Goal: Check status: Check status

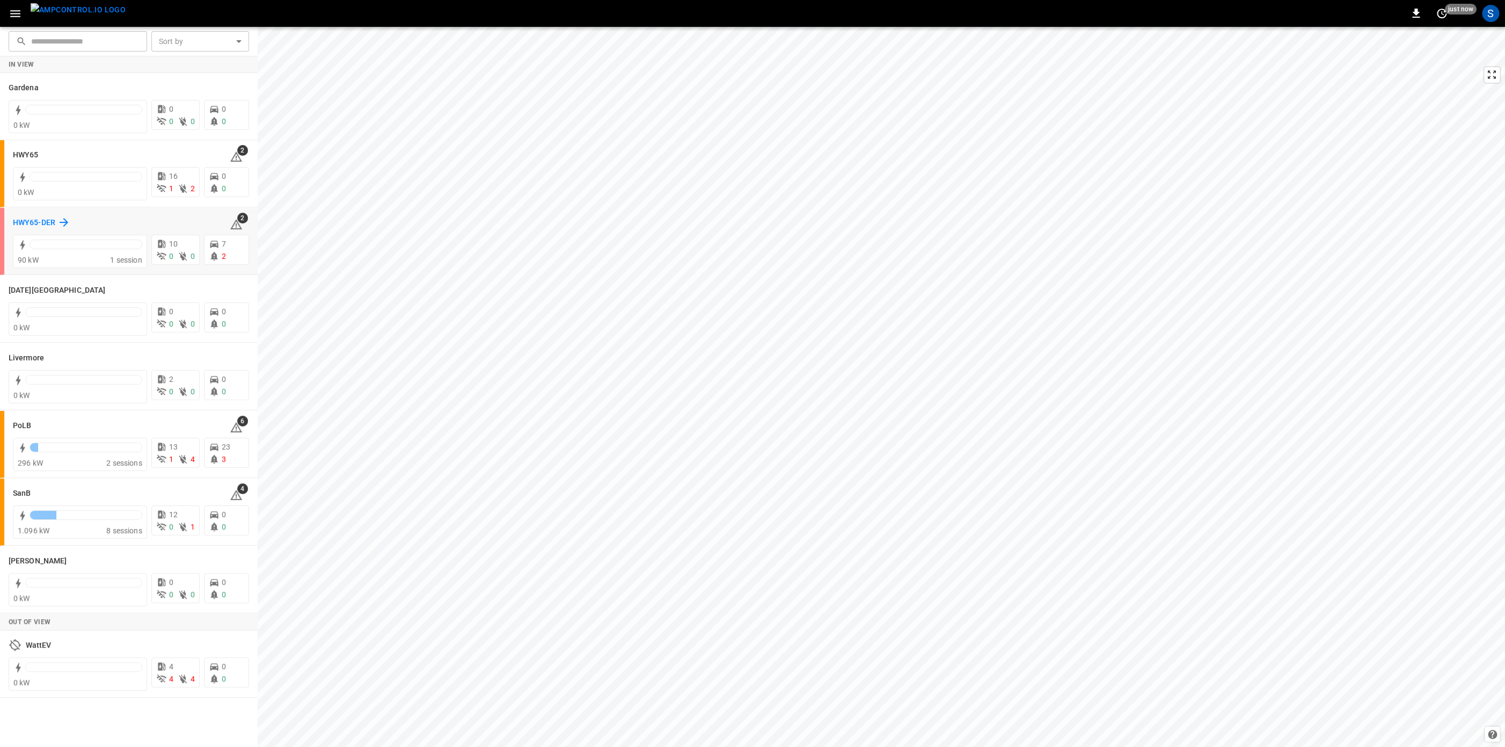
click at [45, 219] on h6 "HWY65-DER" at bounding box center [34, 223] width 42 height 12
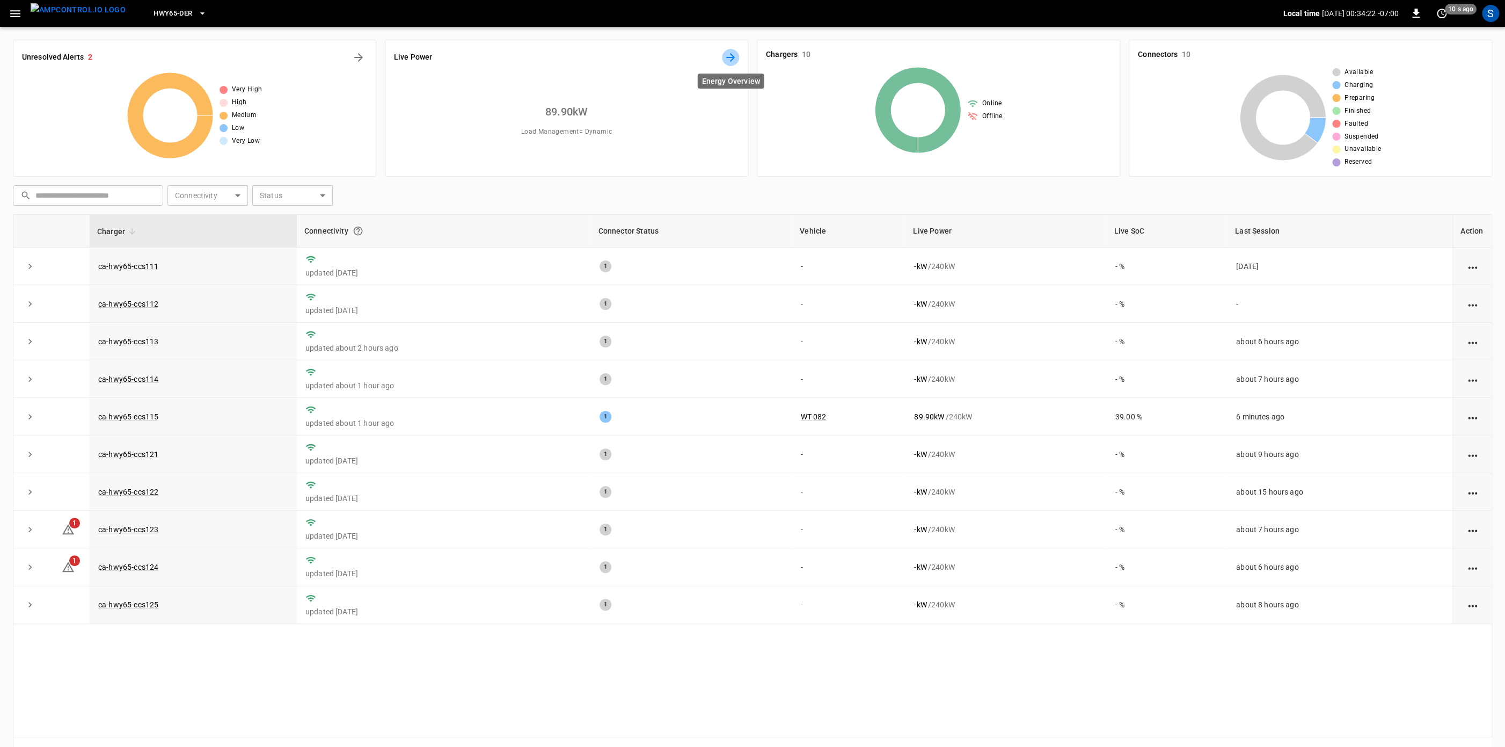
click at [729, 58] on icon "Energy Overview" at bounding box center [730, 57] width 9 height 9
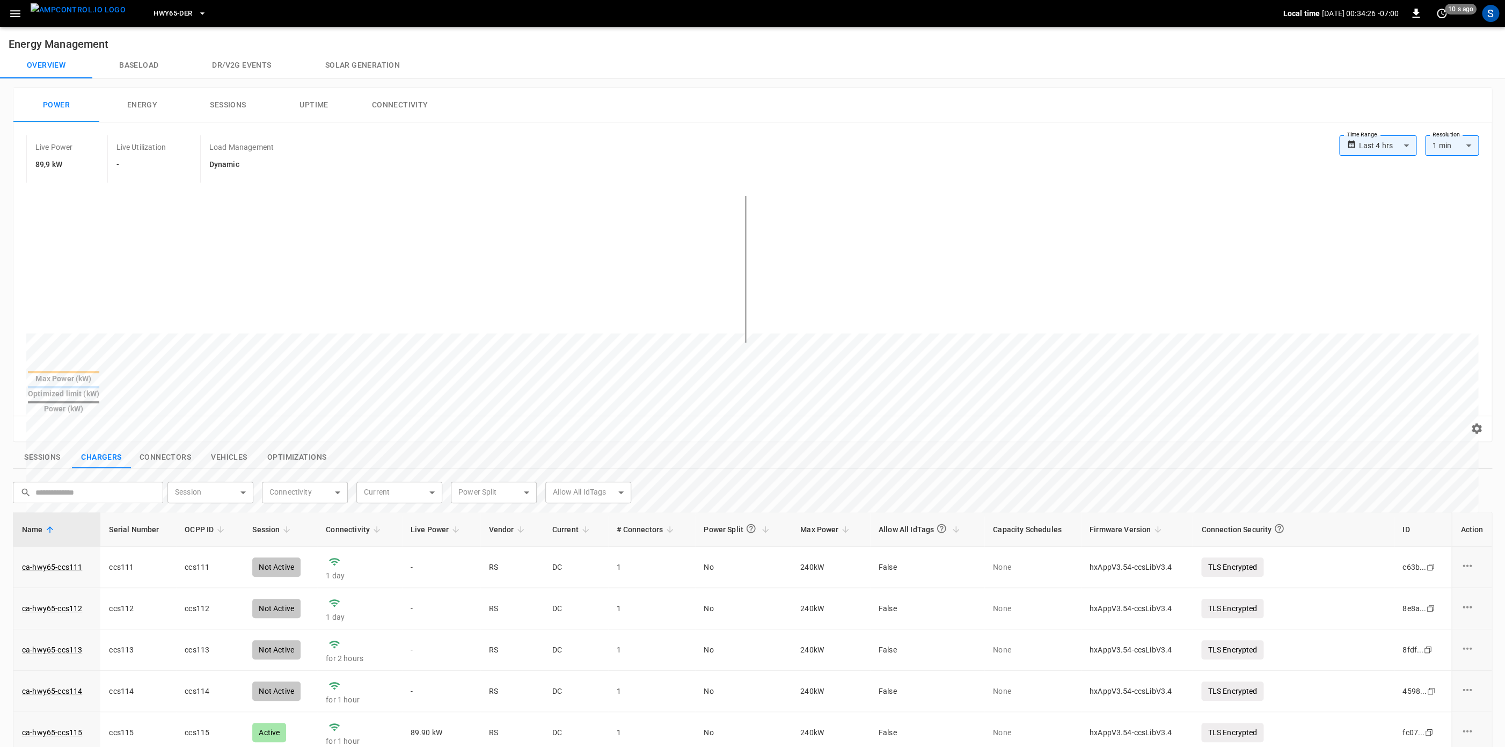
click at [148, 59] on button "Baseload" at bounding box center [138, 66] width 93 height 26
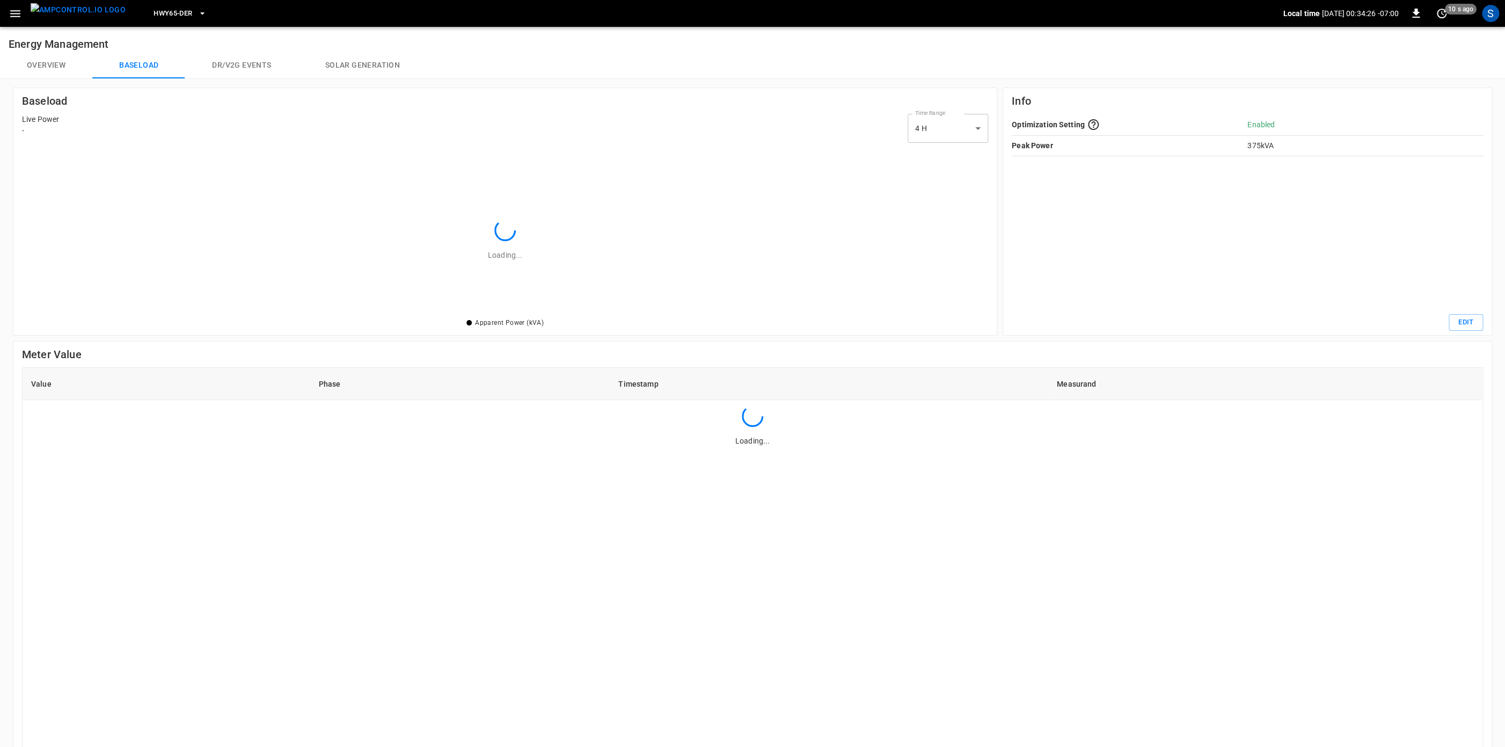
scroll to position [155, 951]
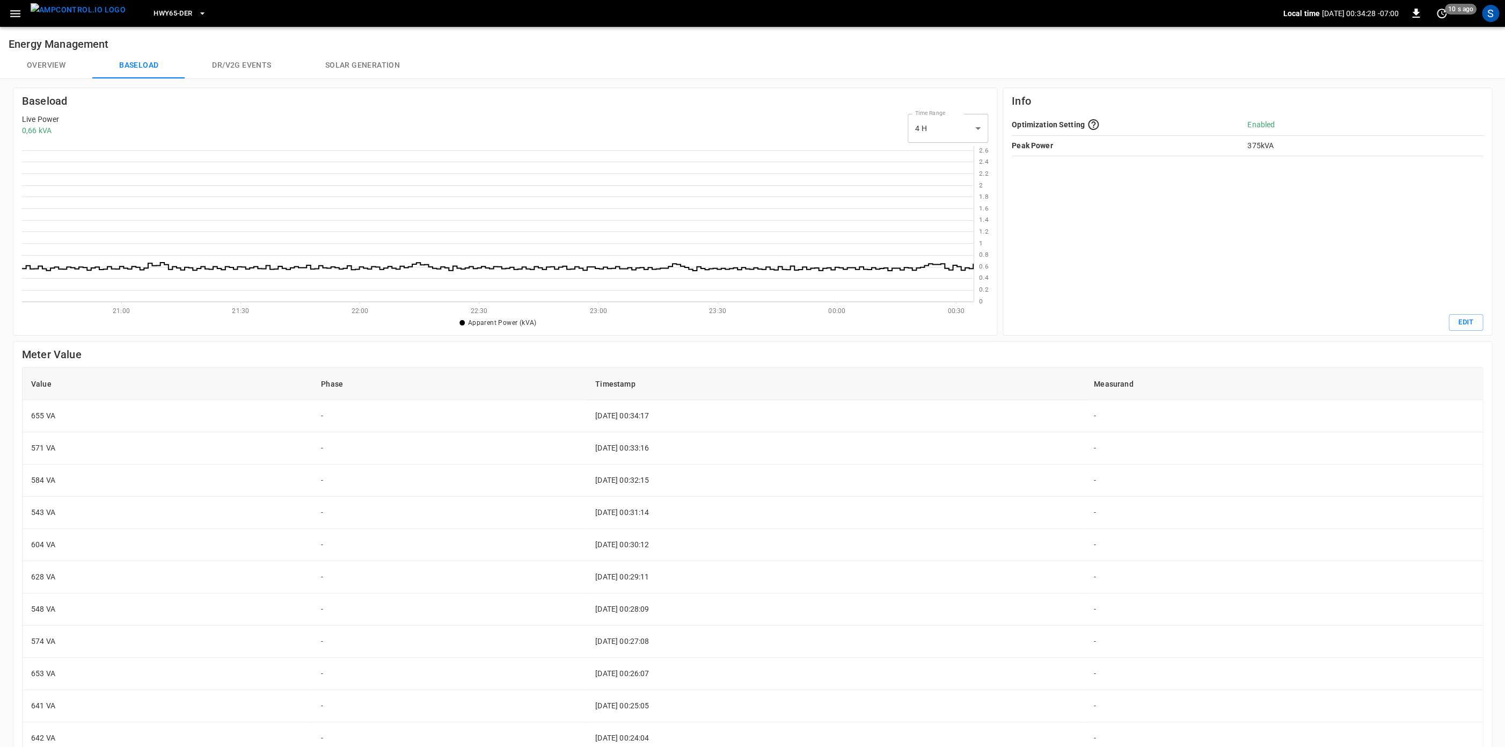
click at [933, 132] on body "HWY65-DER Local time 2025-09-12 00:34:28 -07:00 0 10 s ago S Energy Management …" at bounding box center [752, 466] width 1505 height 933
click at [942, 172] on li "24 H" at bounding box center [947, 174] width 81 height 18
type input "***"
